Goal: Browse casually: Explore the website without a specific task or goal

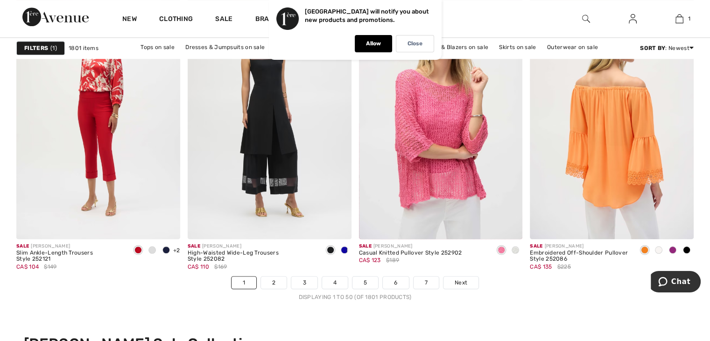
scroll to position [4390, 0]
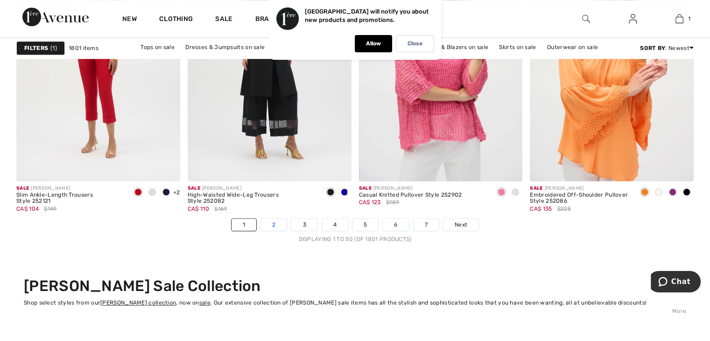
click at [281, 225] on link "2" at bounding box center [274, 225] width 26 height 12
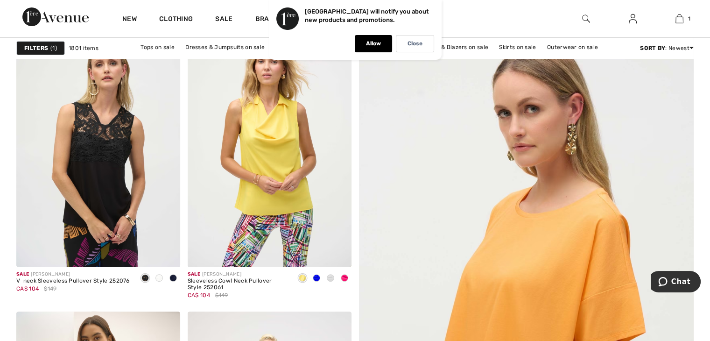
scroll to position [93, 0]
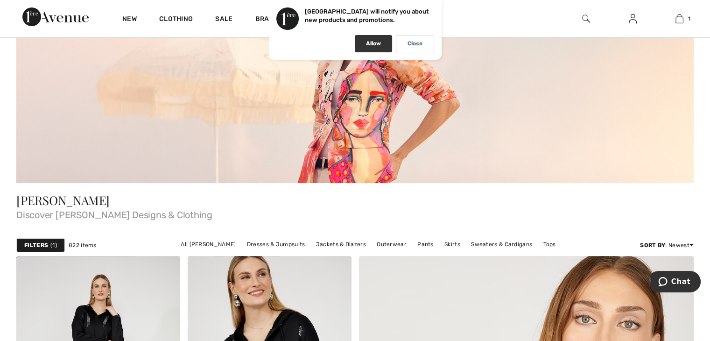
scroll to position [280, 0]
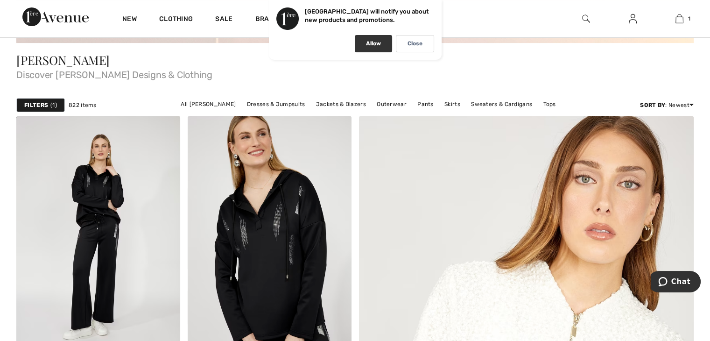
click at [387, 42] on div "Allow" at bounding box center [373, 43] width 37 height 17
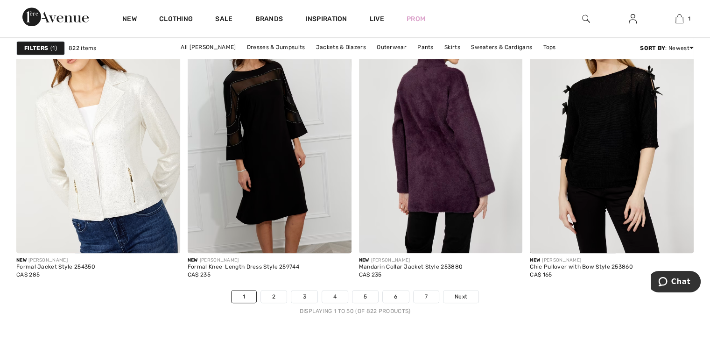
scroll to position [4623, 0]
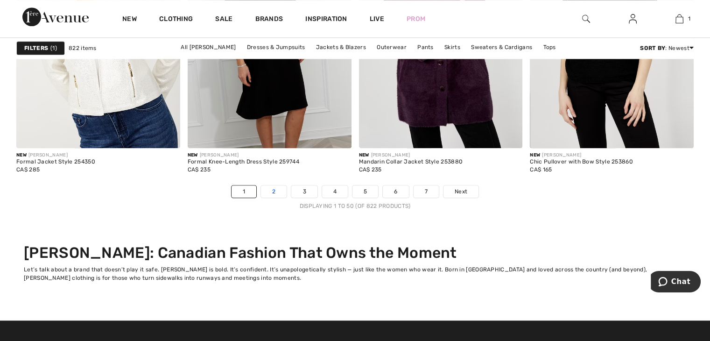
click at [275, 191] on link "2" at bounding box center [274, 191] width 26 height 12
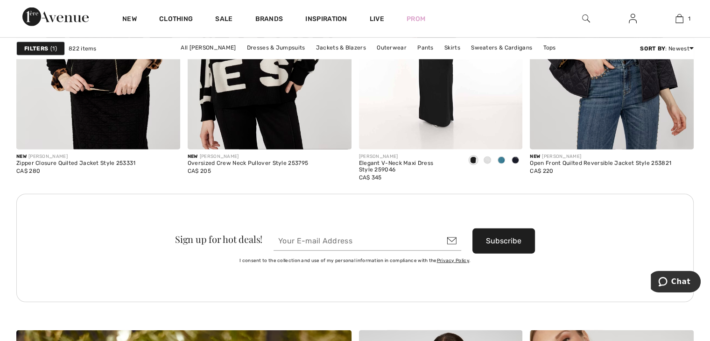
scroll to position [2522, 0]
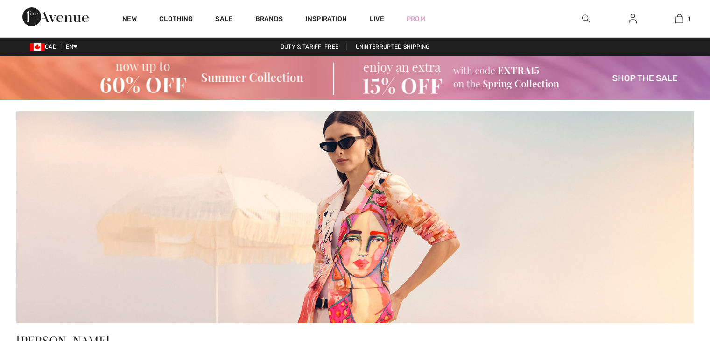
scroll to position [4623, 0]
